Goal: Information Seeking & Learning: Learn about a topic

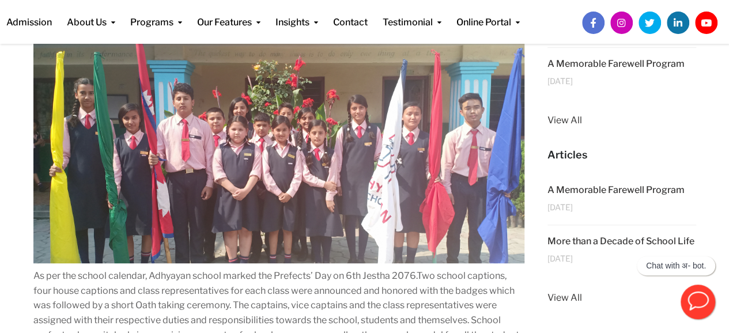
scroll to position [144, 0]
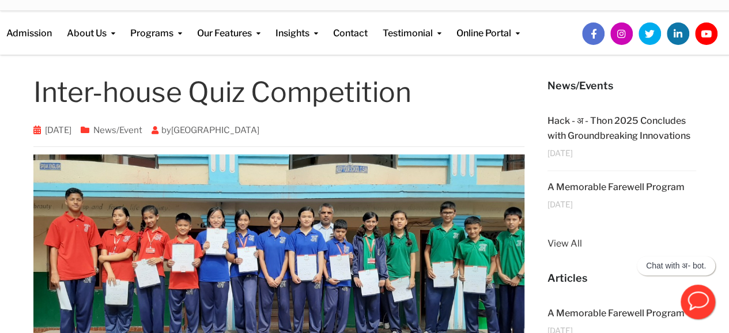
scroll to position [46, 0]
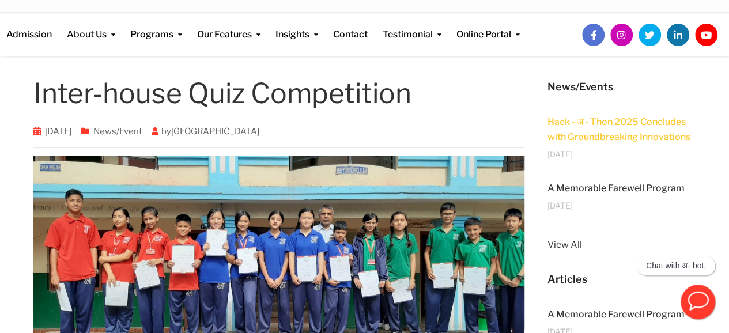
click at [642, 131] on link "Hack - अ - Thon 2025 Concludes with Groundbreaking Innovations" at bounding box center [619, 129] width 143 height 26
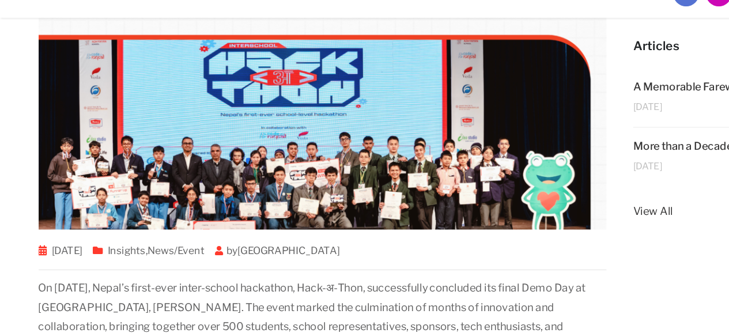
scroll to position [257, 0]
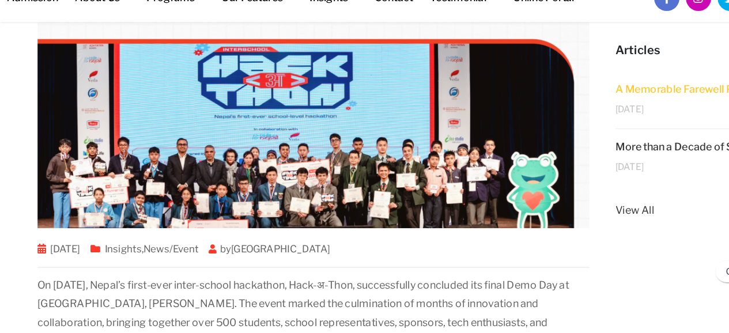
click at [608, 99] on link "A Memorable Farewell Program" at bounding box center [616, 103] width 137 height 11
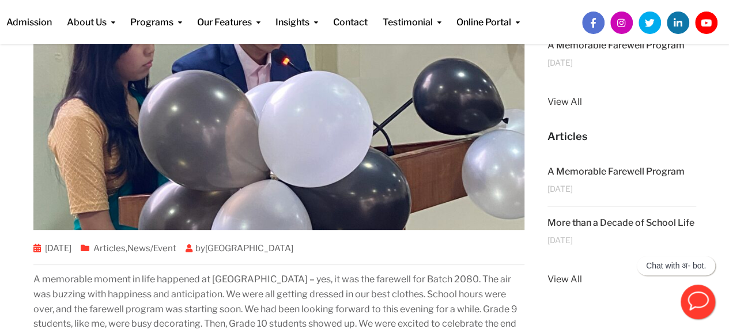
scroll to position [187, 0]
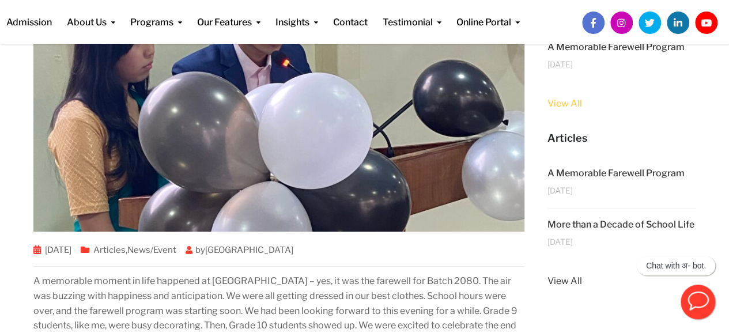
click at [555, 101] on link "View All" at bounding box center [622, 103] width 149 height 15
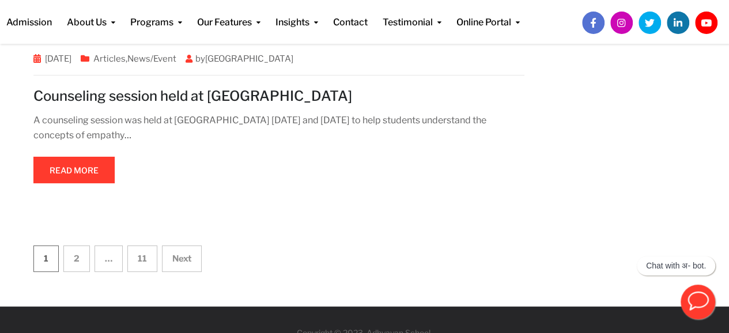
scroll to position [4253, 0]
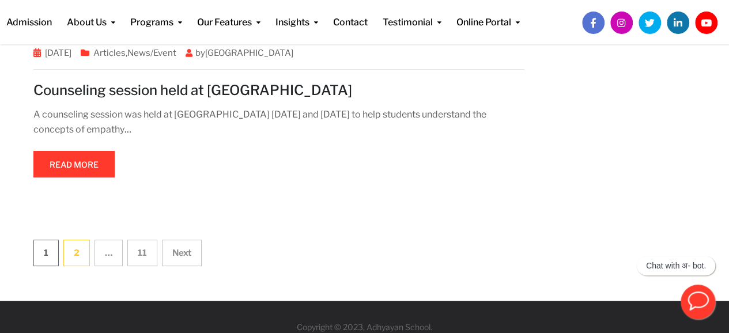
click at [81, 240] on link "2" at bounding box center [76, 253] width 27 height 27
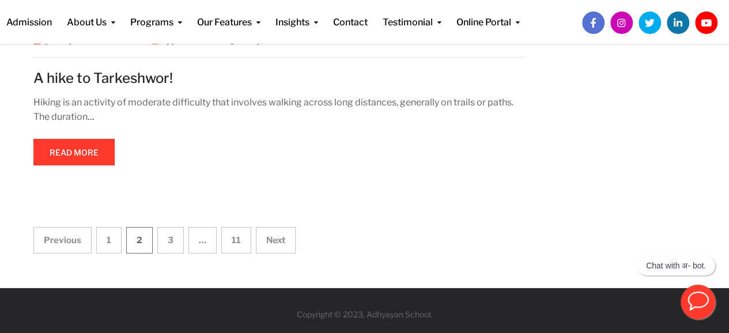
scroll to position [4271, 0]
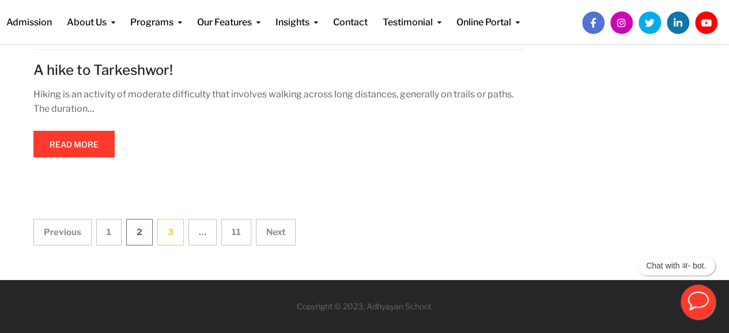
click at [161, 231] on link "3" at bounding box center [170, 232] width 27 height 27
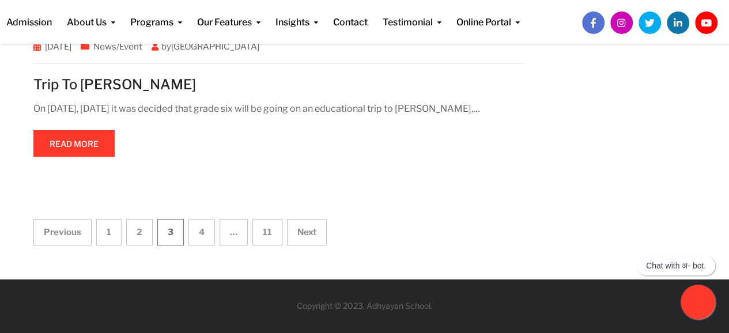
scroll to position [3671, 0]
click at [232, 235] on span "…" at bounding box center [234, 232] width 28 height 27
click at [198, 233] on link "4" at bounding box center [201, 232] width 27 height 27
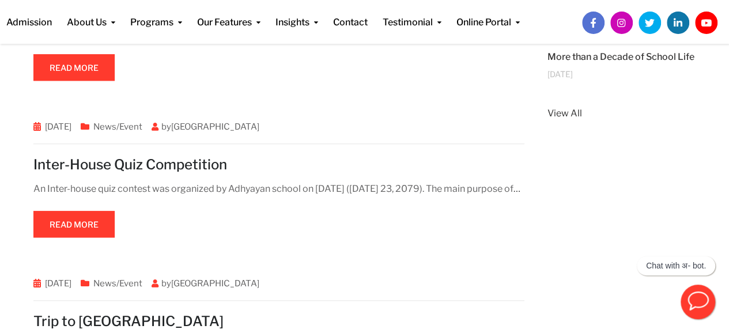
scroll to position [378, 0]
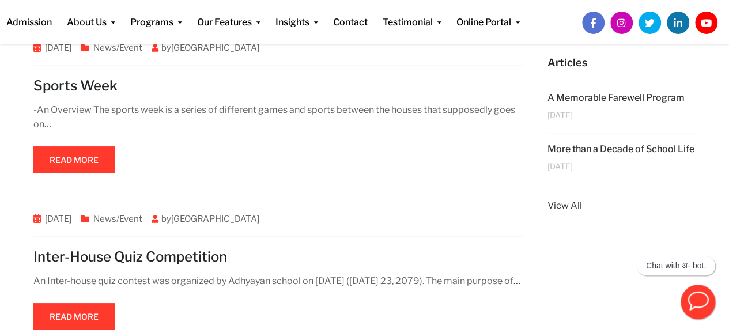
click at [74, 160] on span at bounding box center [74, 160] width 0 height 0
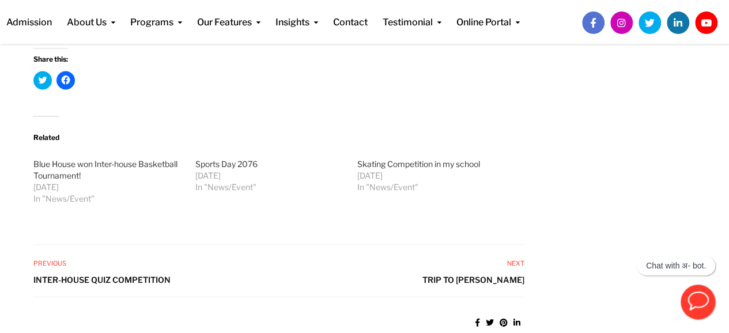
scroll to position [994, 0]
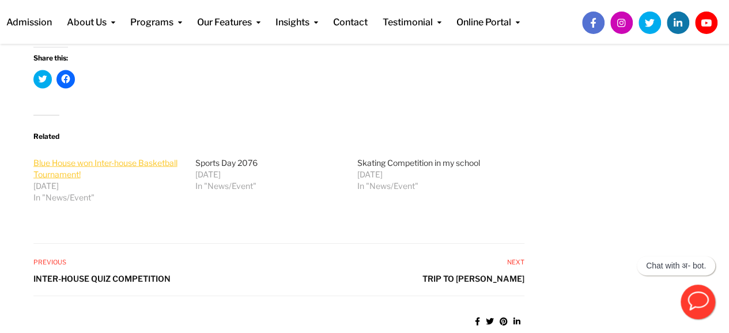
click at [85, 179] on link "Blue House won Inter-house Basketball Tournament!" at bounding box center [105, 167] width 144 height 21
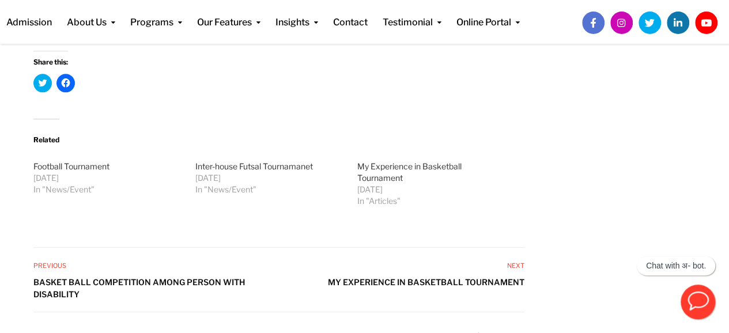
scroll to position [620, 0]
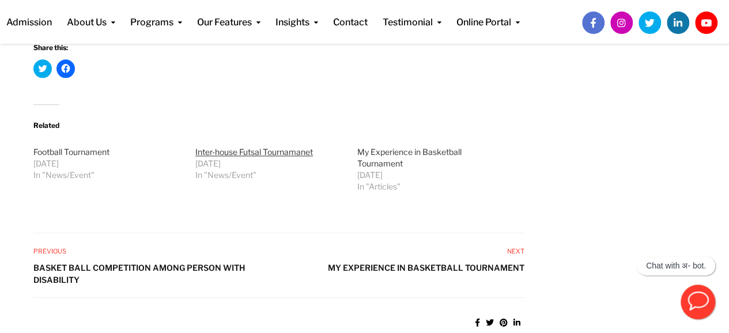
click at [246, 159] on time "July 17, 2019" at bounding box center [276, 164] width 162 height 12
click at [246, 148] on link "Inter-house Futsal Tournamanet" at bounding box center [254, 152] width 118 height 10
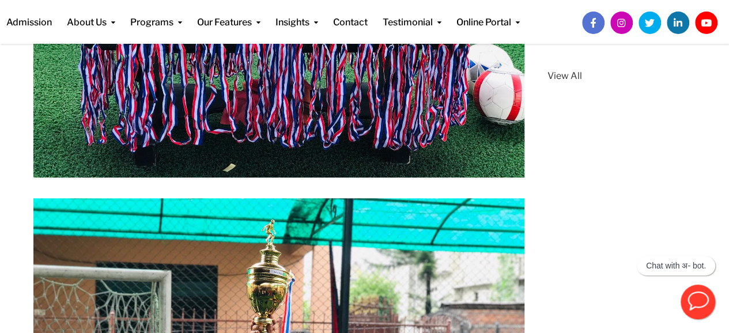
scroll to position [416, 0]
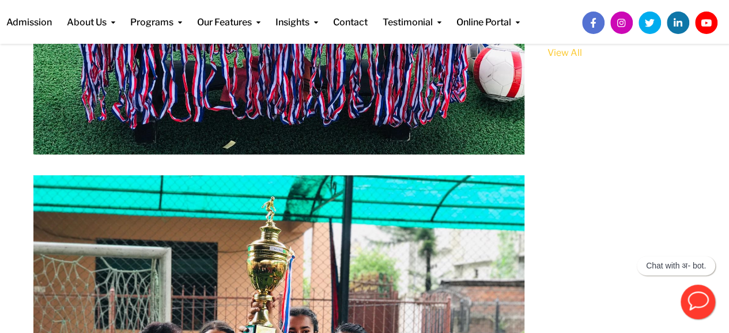
click at [577, 61] on link "View All" at bounding box center [622, 53] width 149 height 15
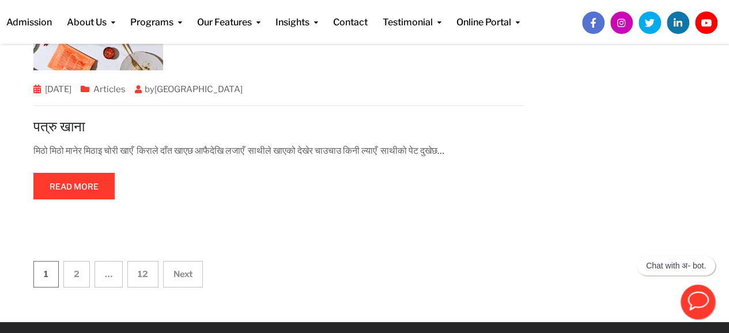
scroll to position [3551, 0]
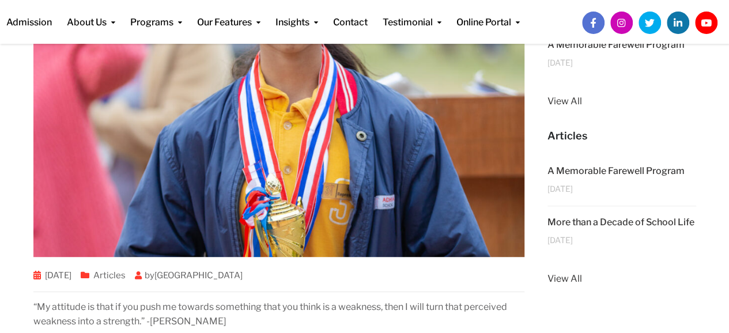
scroll to position [187, 0]
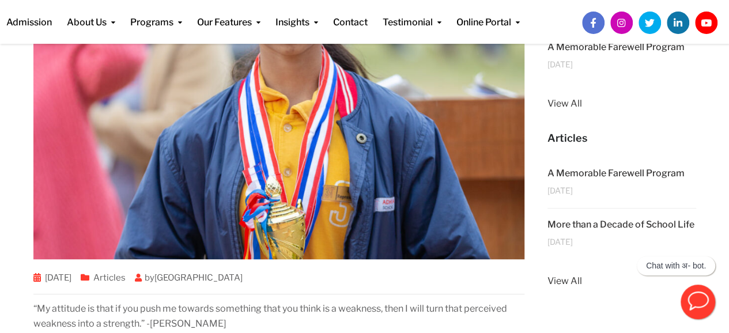
click at [423, 214] on img at bounding box center [279, 135] width 492 height 248
click at [408, 161] on img at bounding box center [279, 135] width 492 height 248
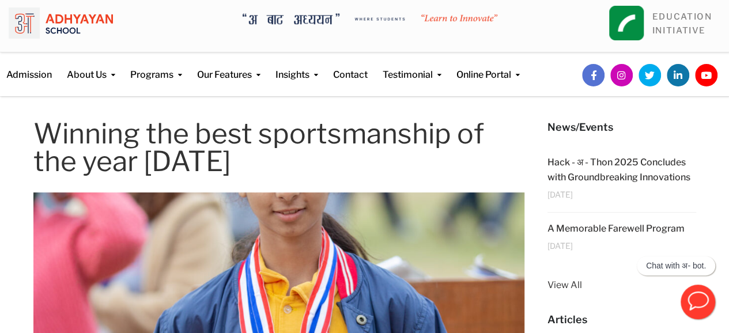
scroll to position [3, 0]
